Goal: Task Accomplishment & Management: Use online tool/utility

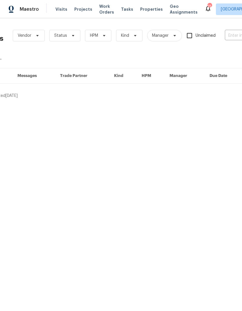
scroll to position [0, 43]
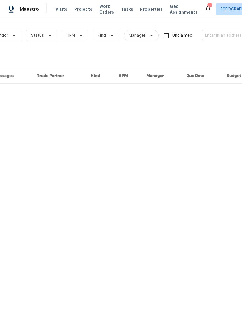
click at [216, 32] on input "text" at bounding box center [230, 35] width 58 height 9
type input "376 w"
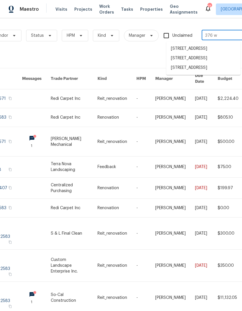
click at [206, 73] on li "376 Win Ct, San Jacinto, CA 92583" at bounding box center [203, 68] width 74 height 10
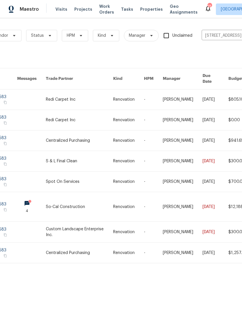
click at [101, 207] on link at bounding box center [79, 206] width 67 height 29
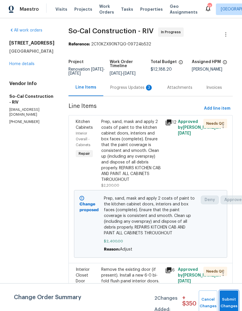
click at [228, 300] on button "Submit Changes" at bounding box center [228, 303] width 19 height 25
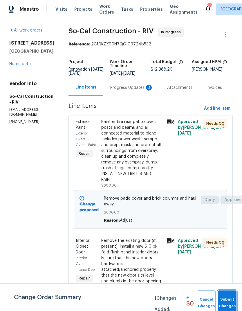
click at [226, 301] on span "Submit Changes" at bounding box center [226, 303] width 13 height 13
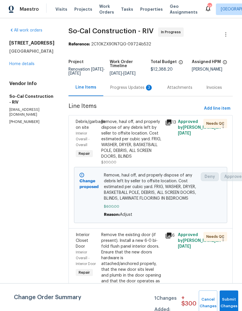
click at [228, 298] on button "Submit Changes" at bounding box center [228, 303] width 19 height 25
